Goal: Task Accomplishment & Management: Use online tool/utility

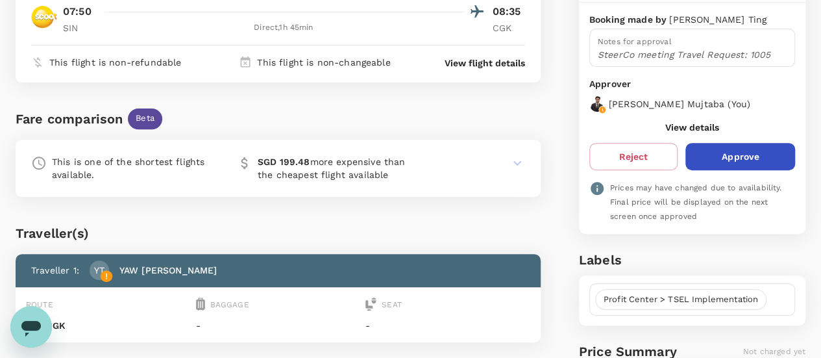
scroll to position [223, 0]
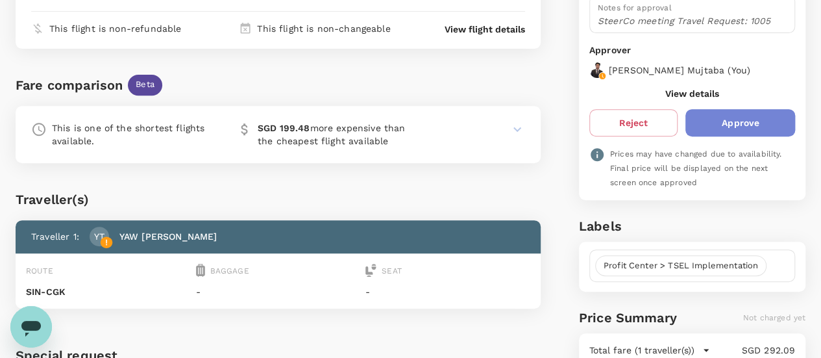
click at [761, 119] on button "Approve" at bounding box center [740, 122] width 110 height 27
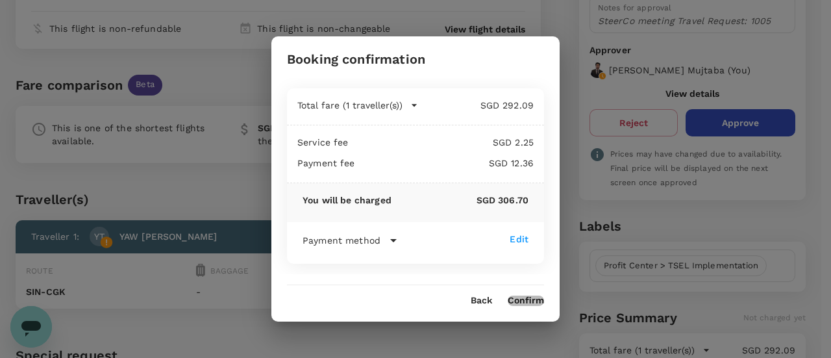
click at [526, 300] on button "Confirm" at bounding box center [525, 300] width 36 height 10
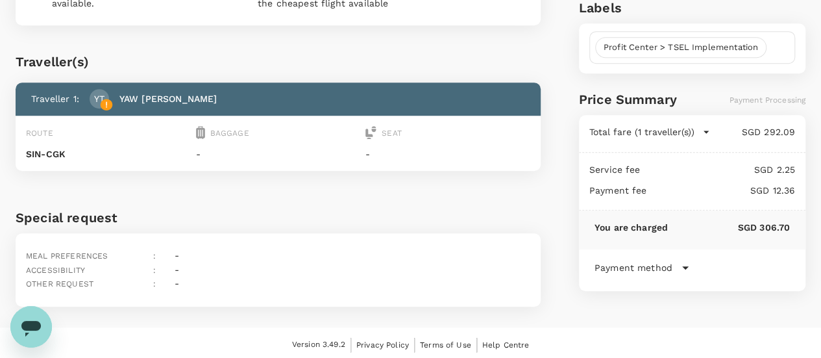
scroll to position [0, 0]
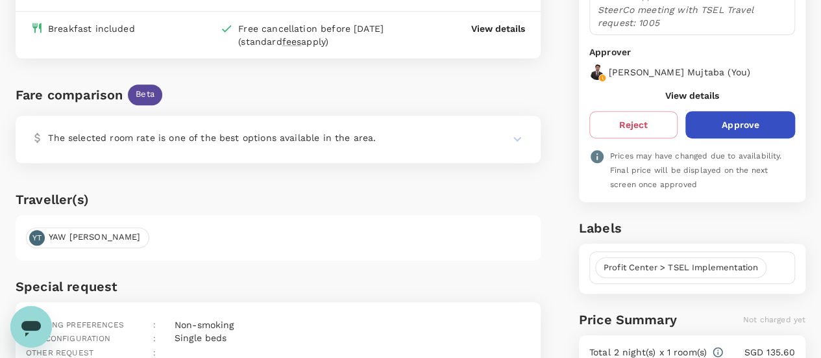
scroll to position [215, 0]
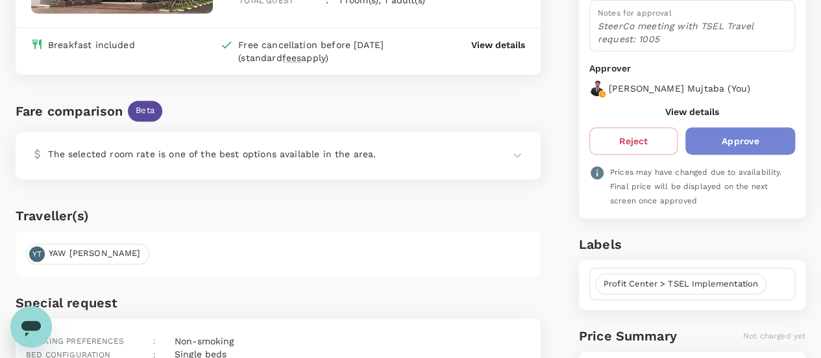
click at [748, 127] on button "Approve" at bounding box center [740, 140] width 110 height 27
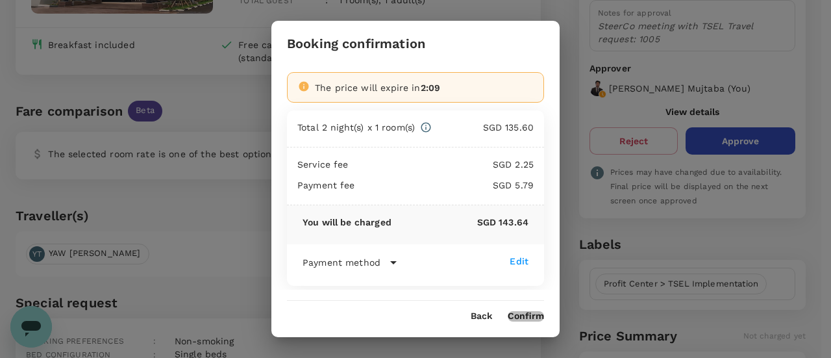
click at [528, 319] on button "Confirm" at bounding box center [525, 316] width 36 height 10
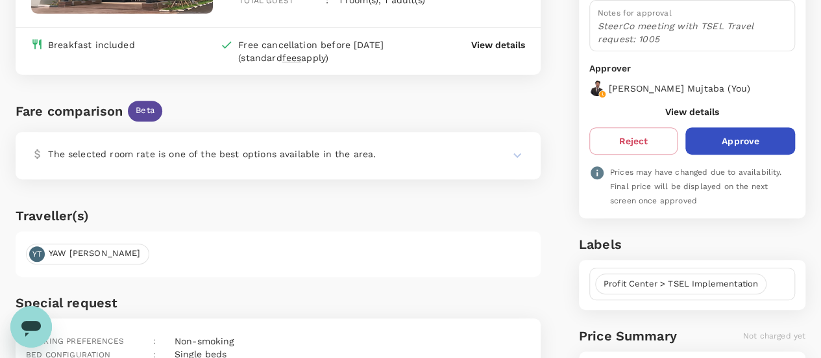
scroll to position [0, 0]
